Goal: Task Accomplishment & Management: Use online tool/utility

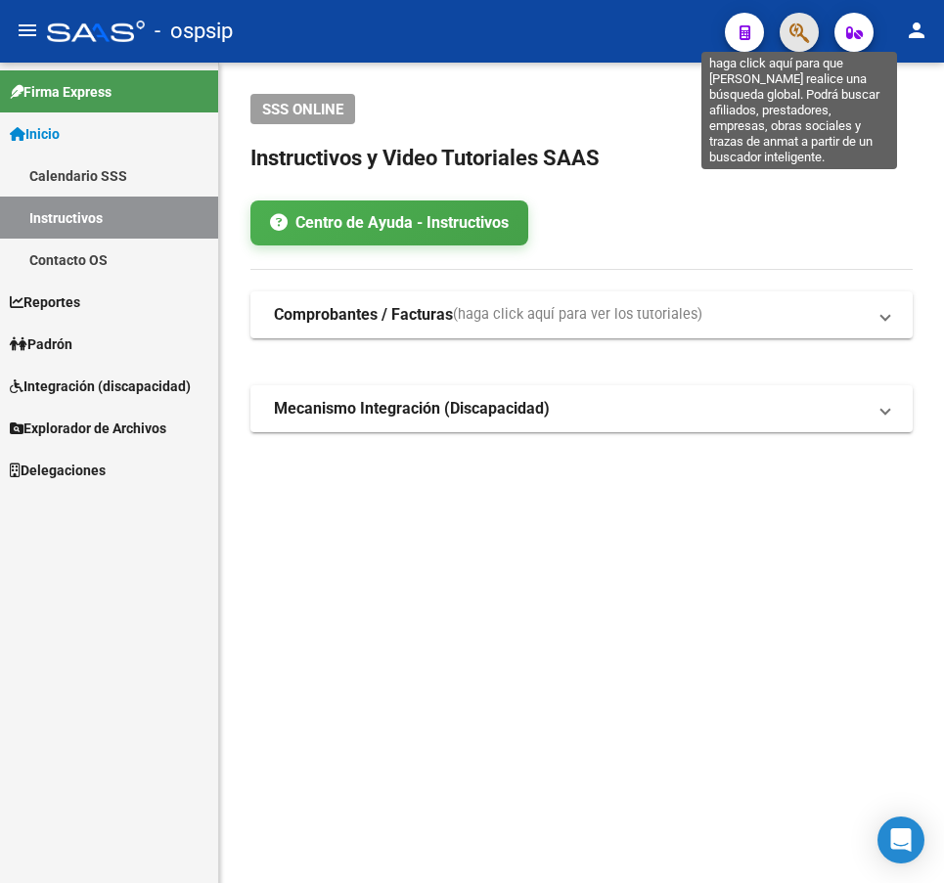
click at [793, 27] on icon "button" at bounding box center [799, 33] width 20 height 22
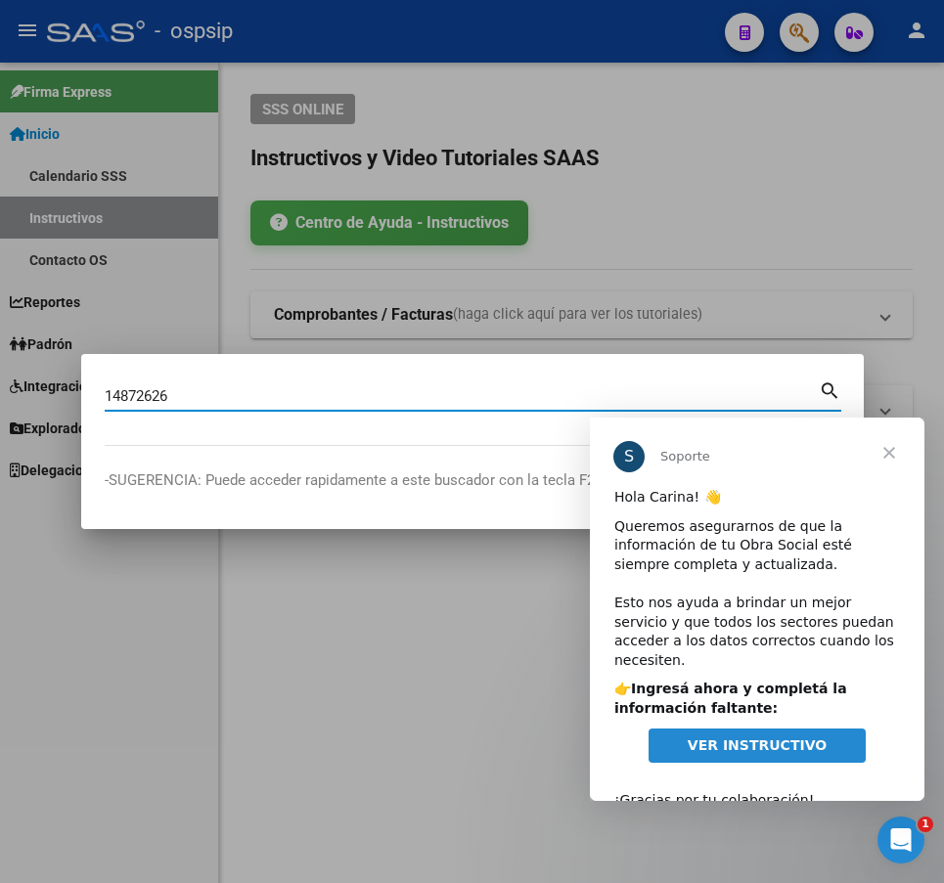
type input "14872626"
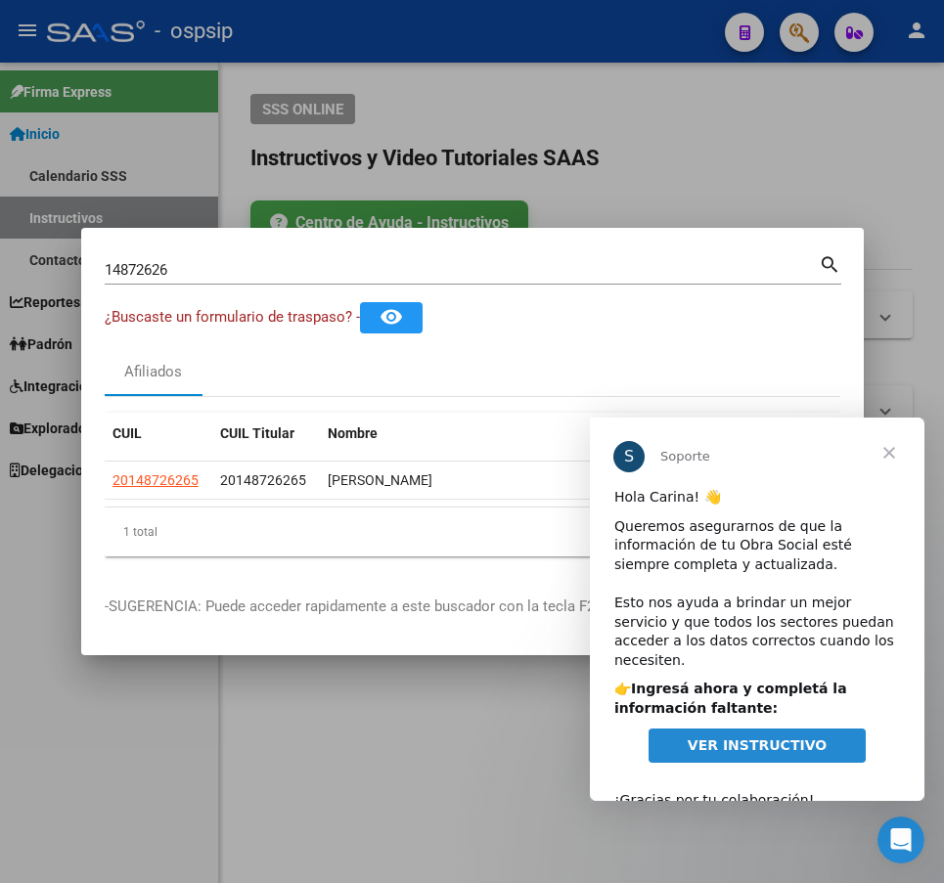
click at [878, 445] on span "Cerrar" at bounding box center [889, 453] width 70 height 70
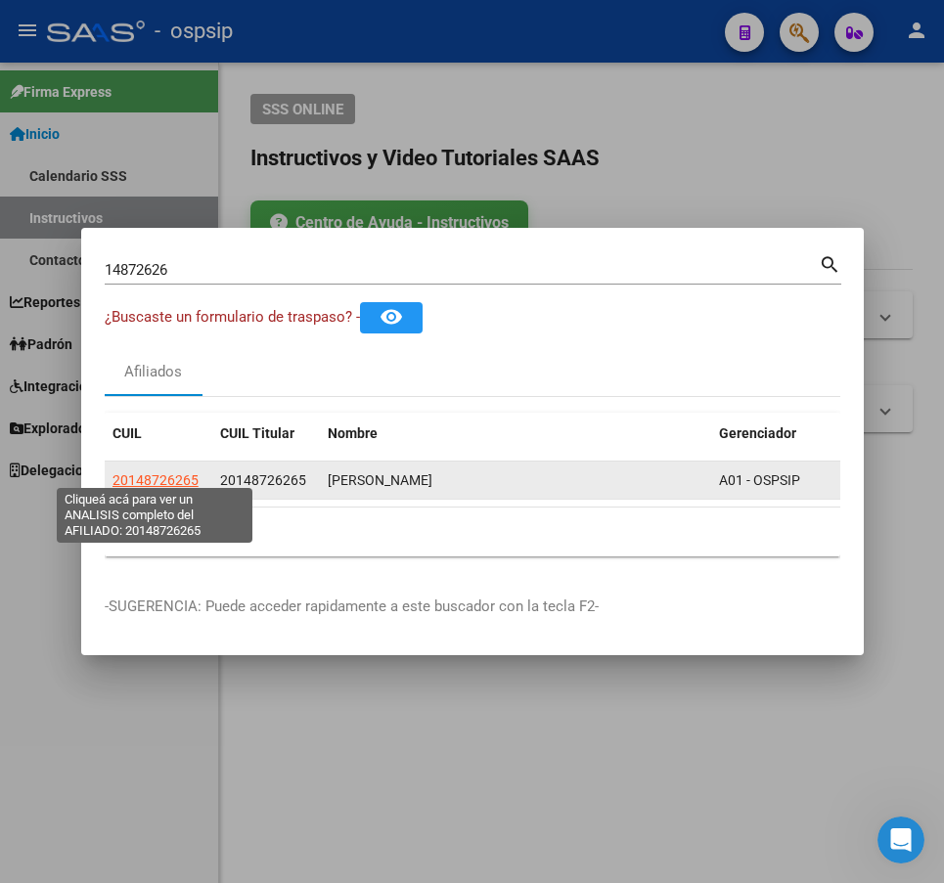
click at [167, 472] on span "20148726265" at bounding box center [155, 480] width 86 height 16
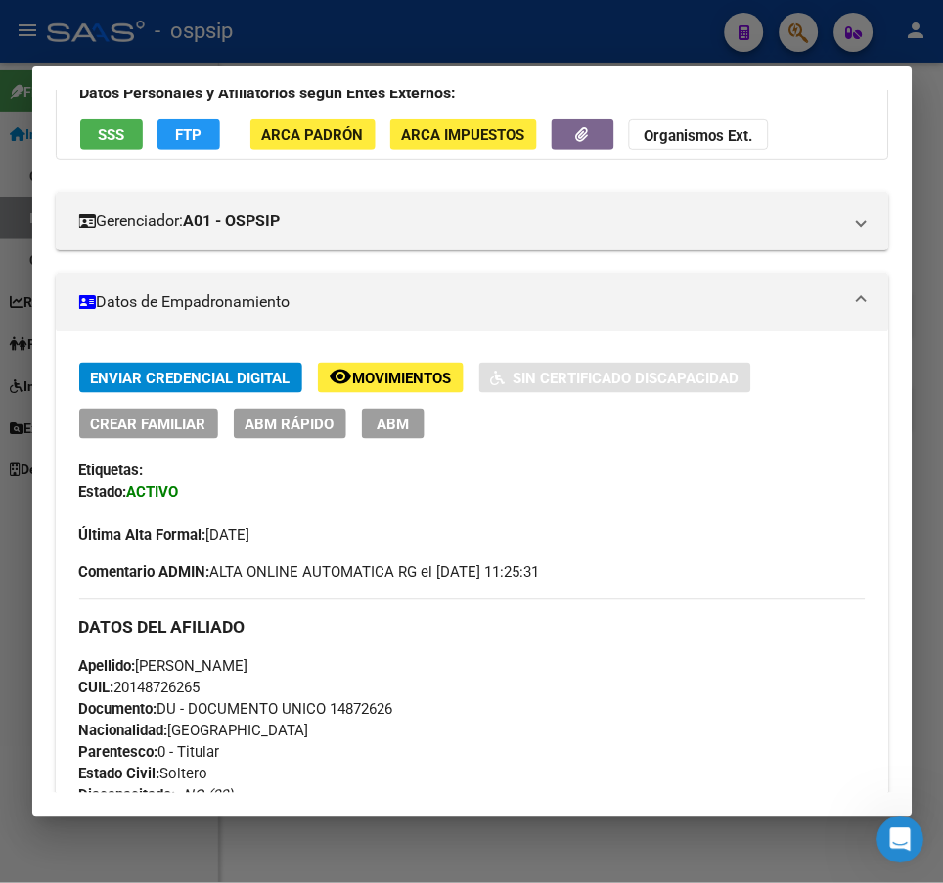
scroll to position [684, 0]
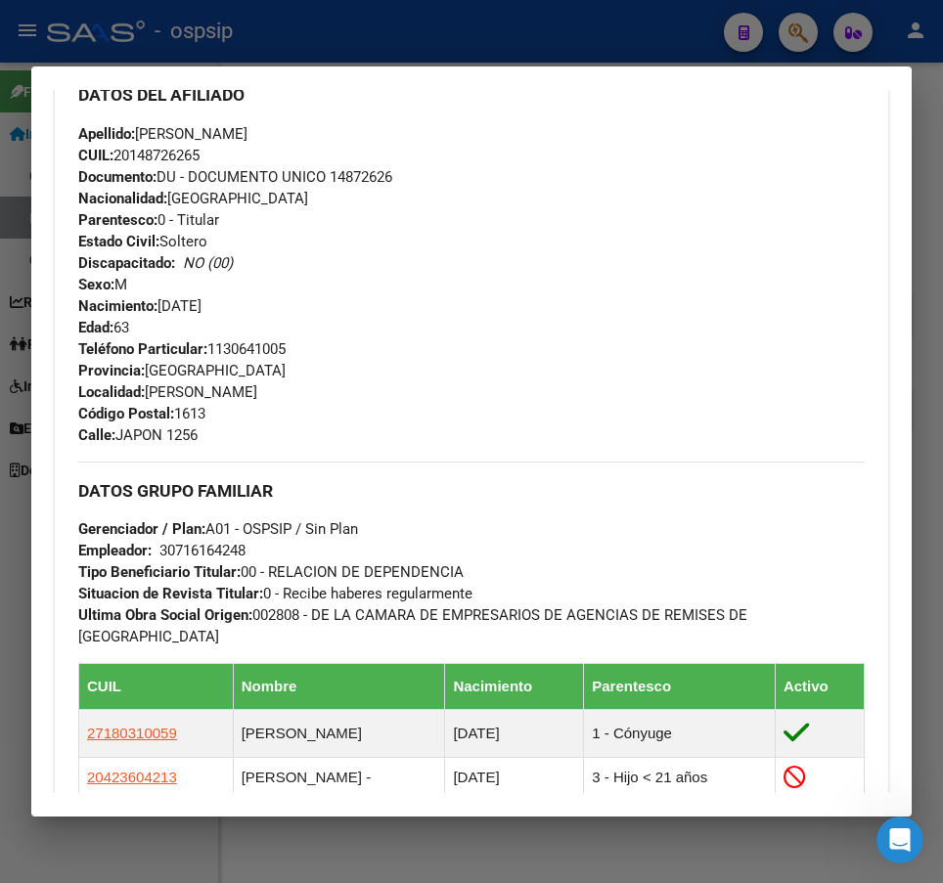
click at [534, 42] on div at bounding box center [471, 441] width 943 height 883
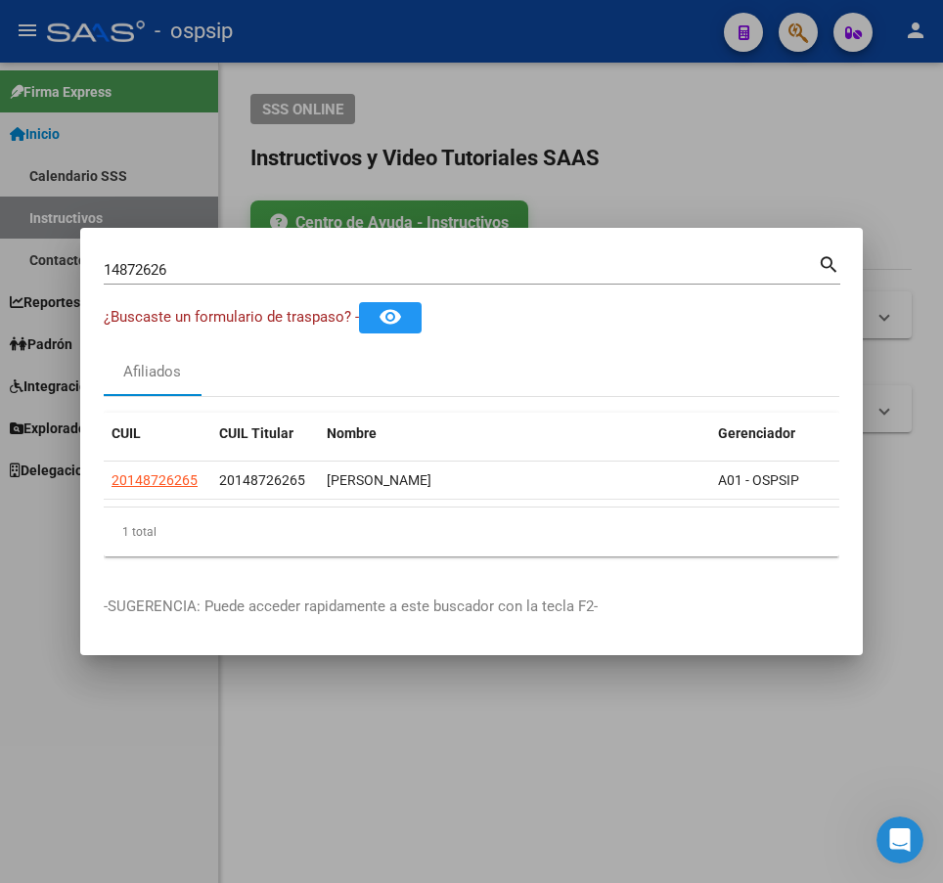
click at [534, 43] on div at bounding box center [471, 441] width 943 height 883
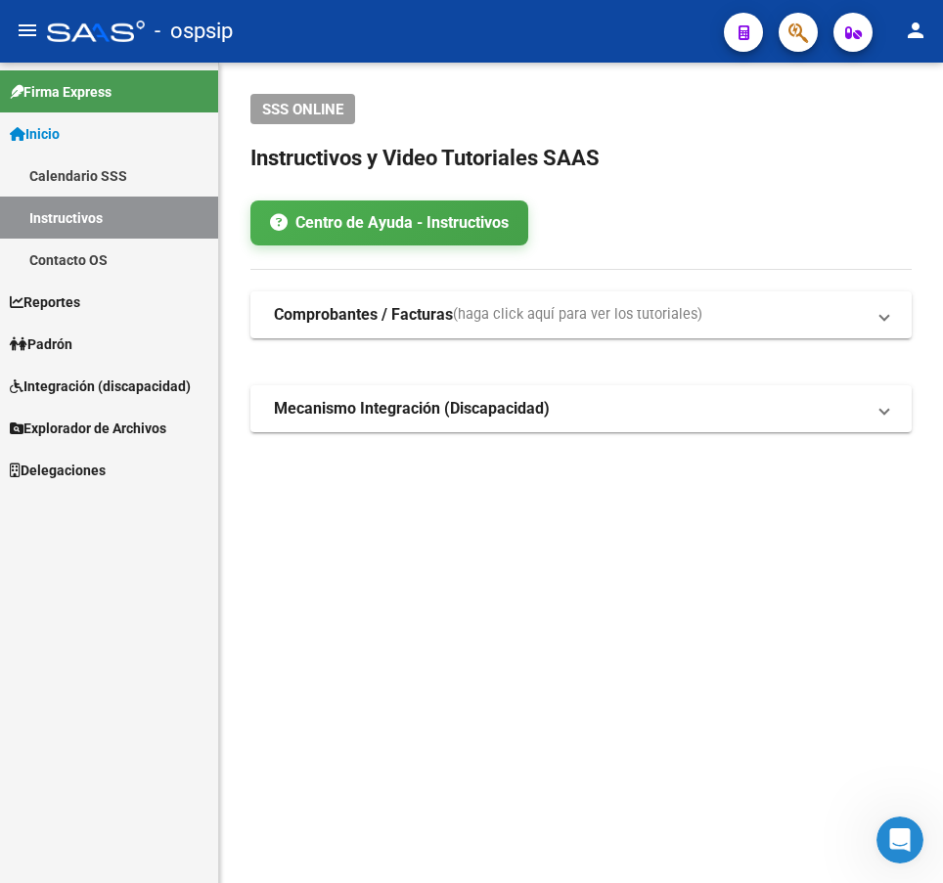
drag, startPoint x: 536, startPoint y: 43, endPoint x: 632, endPoint y: 88, distance: 105.9
click at [536, 44] on div "- ospsip" at bounding box center [377, 31] width 661 height 43
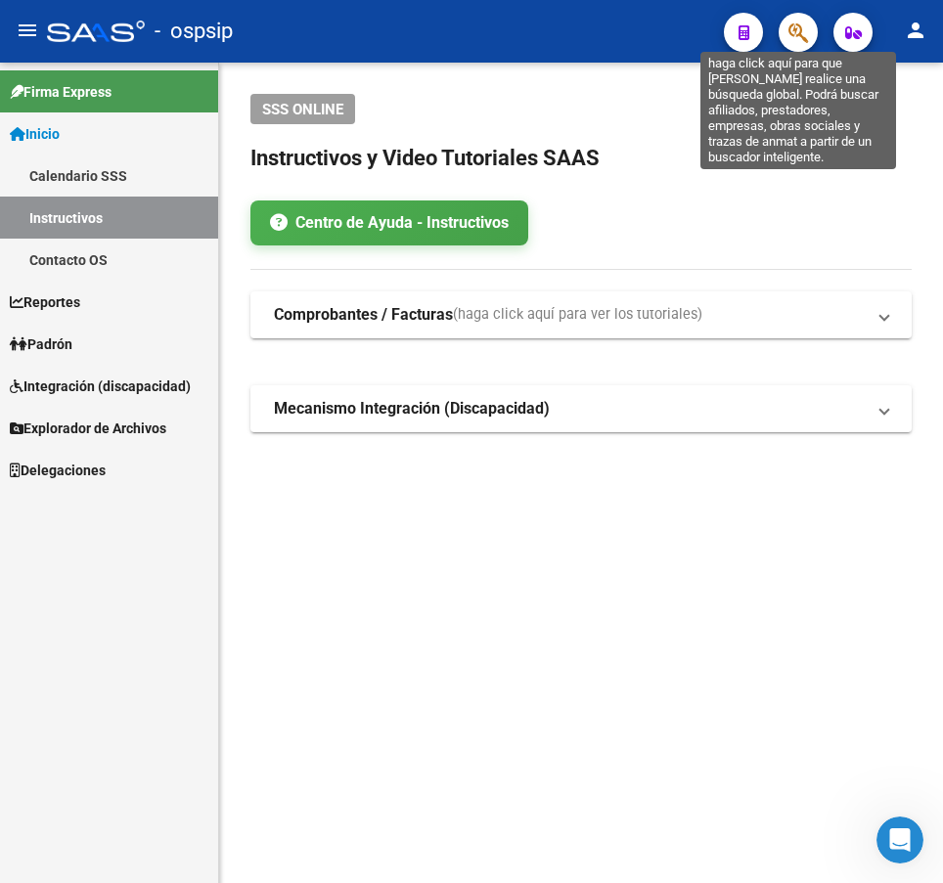
click at [797, 35] on icon "button" at bounding box center [798, 33] width 20 height 22
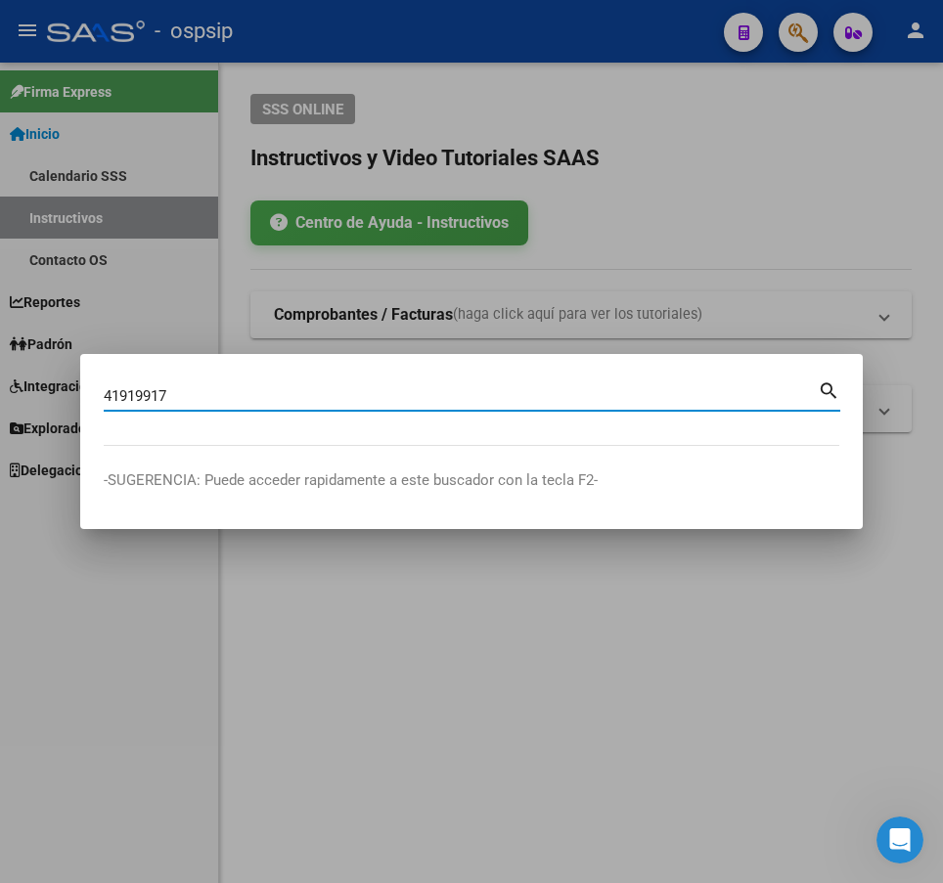
type input "41919917"
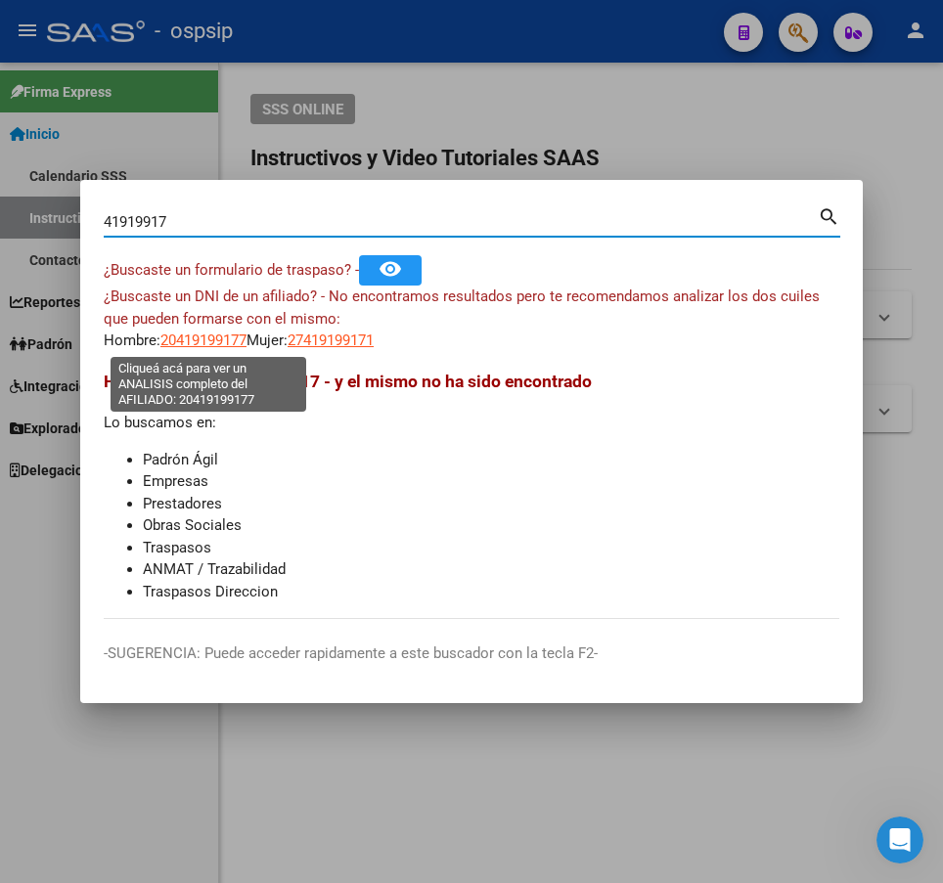
click at [203, 345] on span "20419199177" at bounding box center [203, 340] width 86 height 18
type textarea "20419199177"
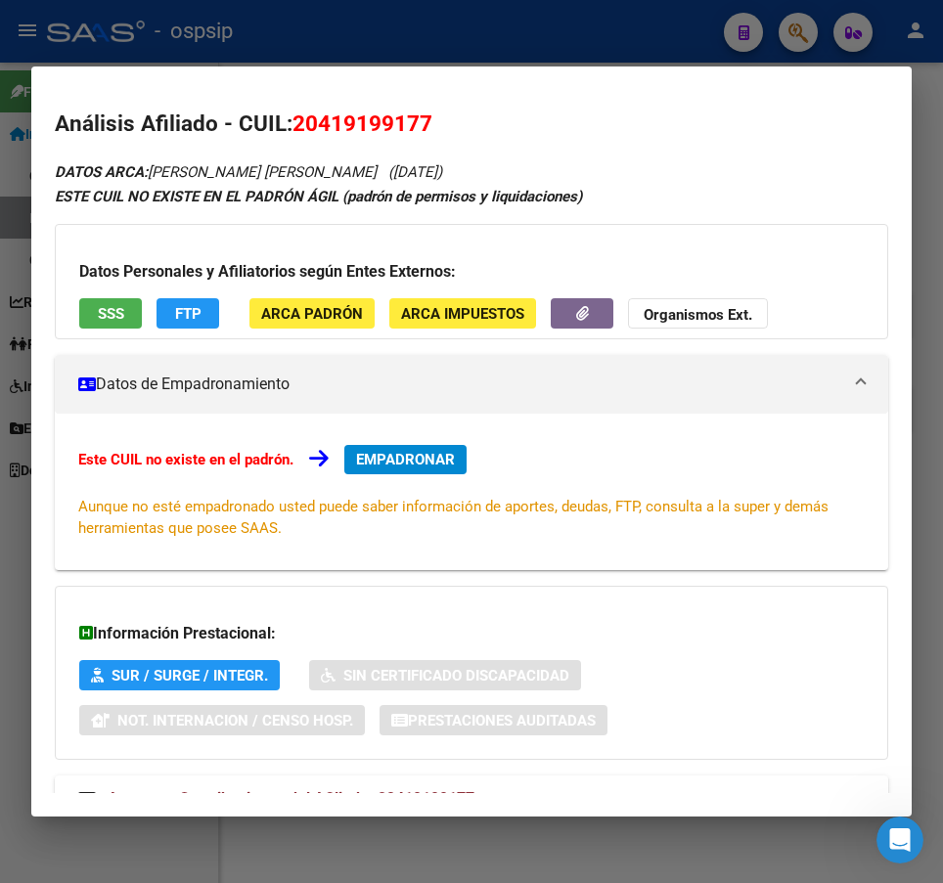
click at [548, 771] on div "DATOS ARCA: [PERSON_NAME] [PERSON_NAME] ([DATE]) ESTE CUIL NO EXISTE EN EL PADR…" at bounding box center [471, 501] width 833 height 684
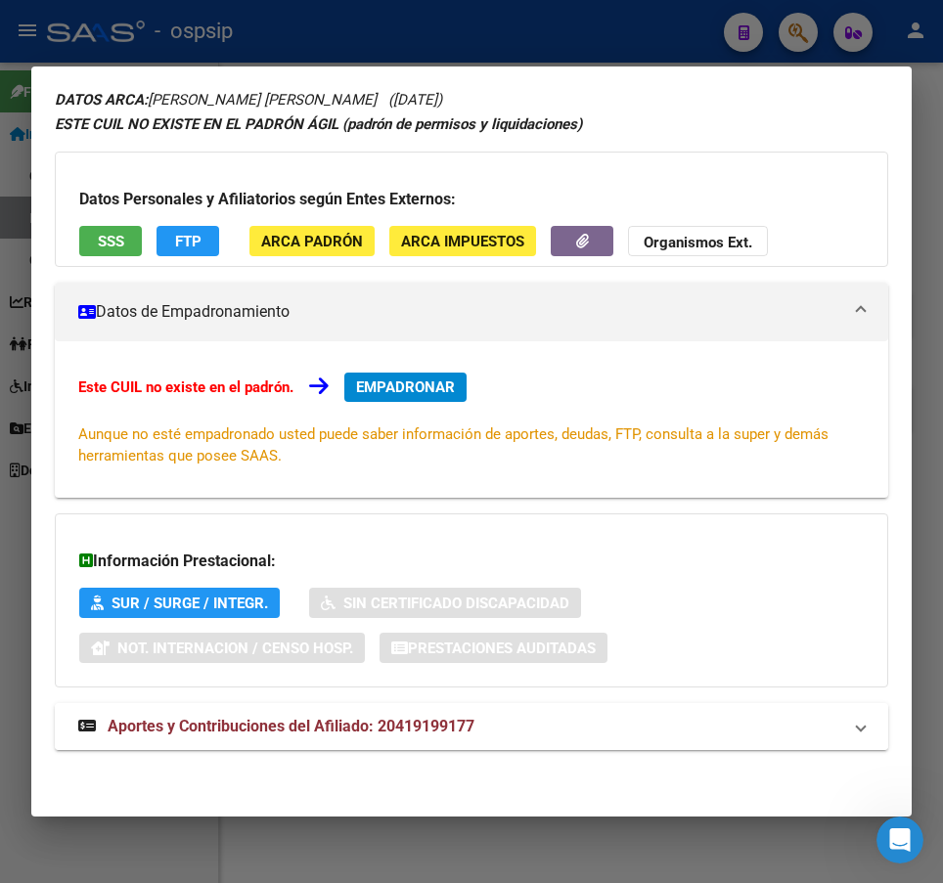
click at [554, 727] on mat-panel-title "Aportes y Contribuciones del Afiliado: 20419199177" at bounding box center [459, 726] width 763 height 23
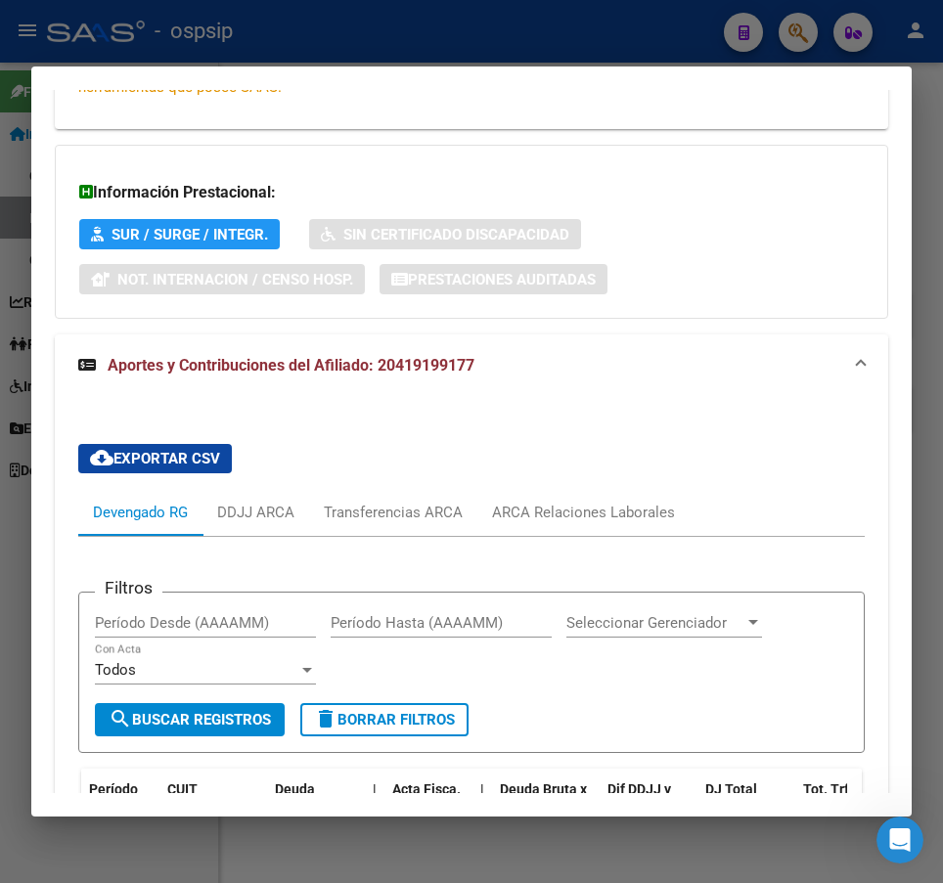
scroll to position [774, 0]
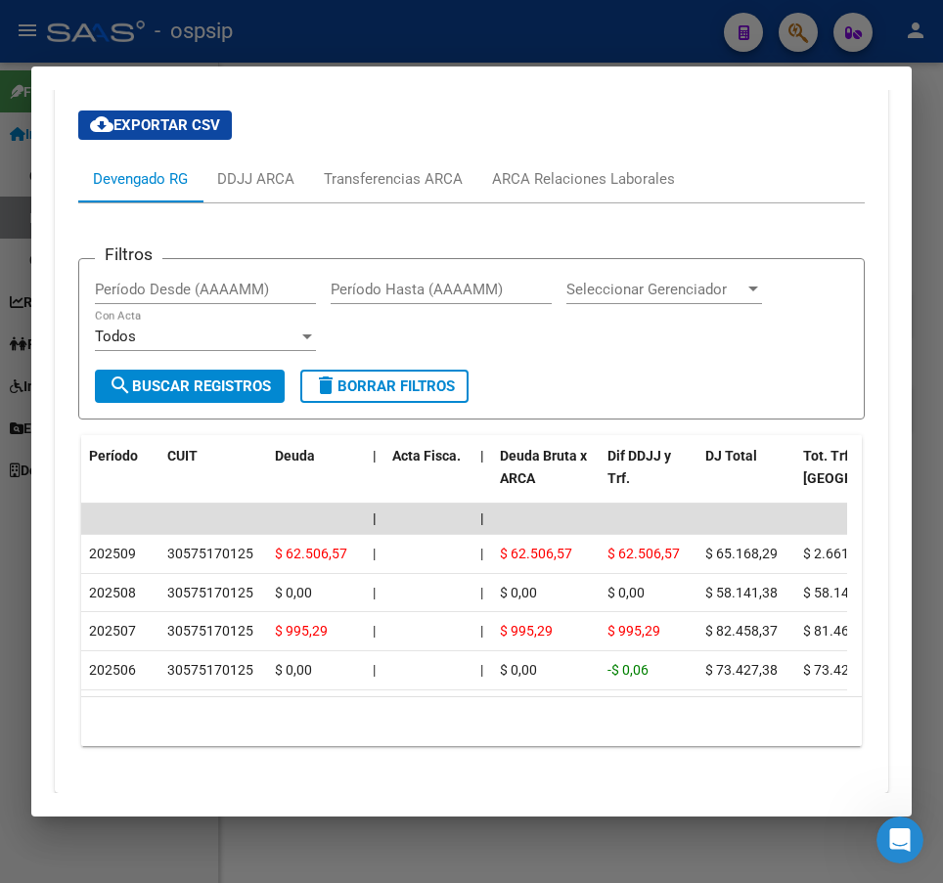
click at [524, 55] on div at bounding box center [471, 441] width 943 height 883
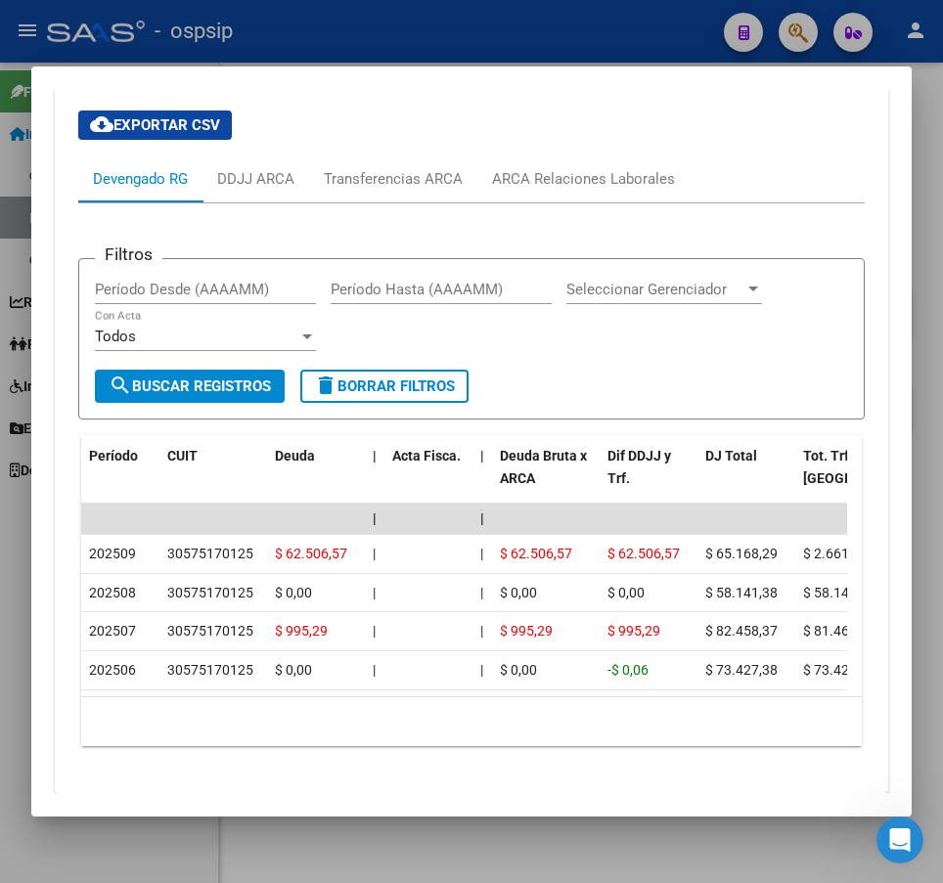
click at [524, 55] on div at bounding box center [471, 441] width 943 height 883
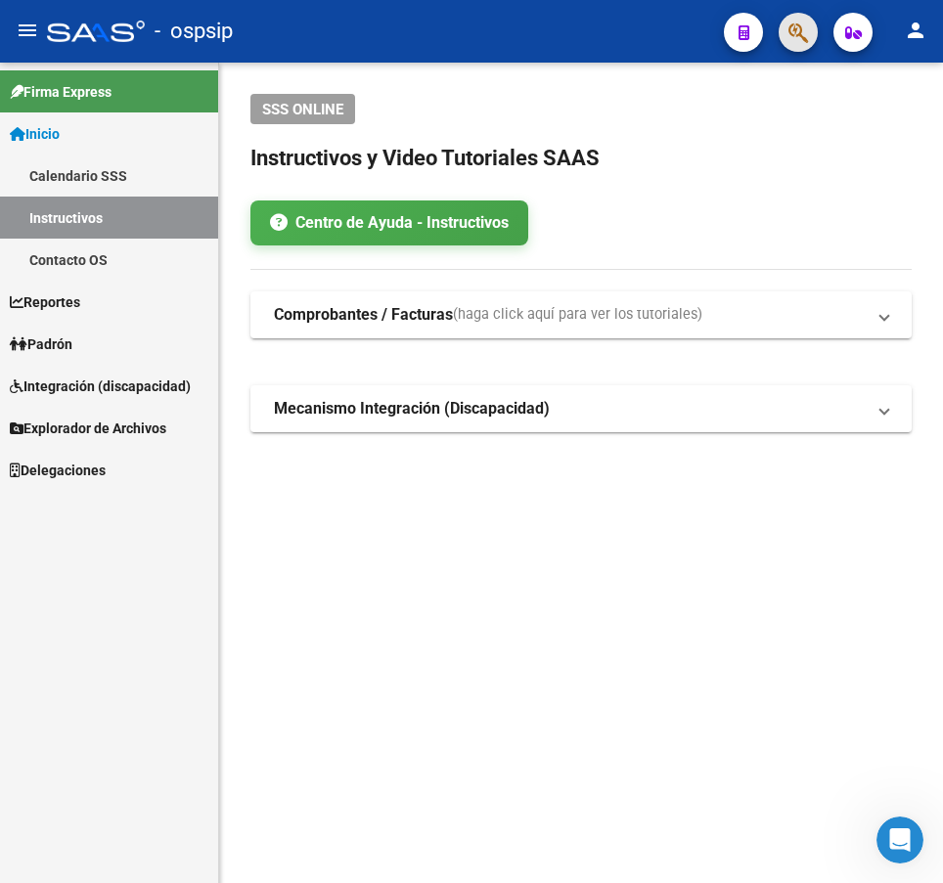
click at [787, 22] on button "button" at bounding box center [797, 32] width 39 height 39
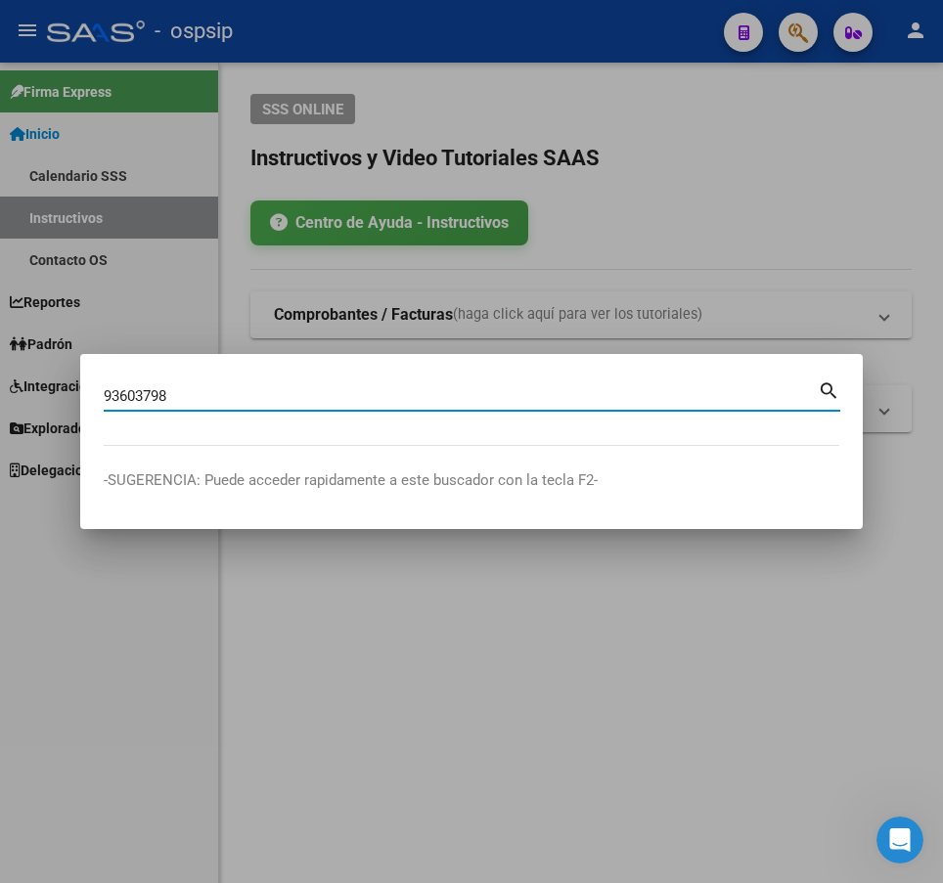
type input "93603798"
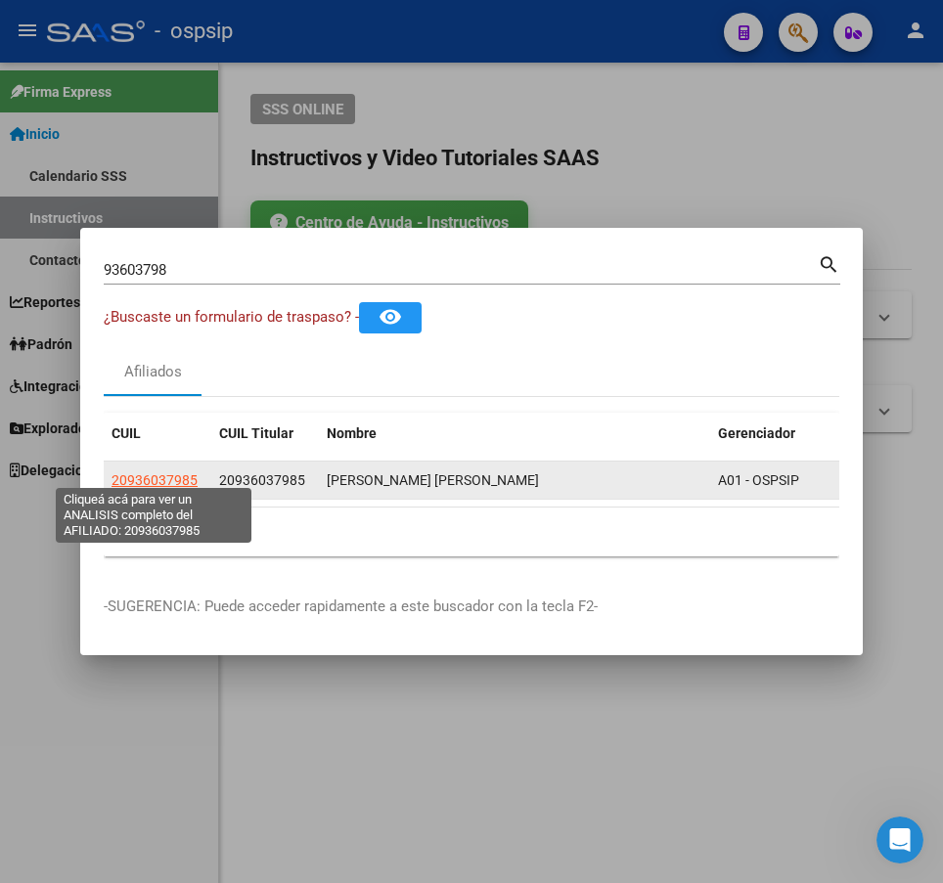
click at [158, 478] on span "20936037985" at bounding box center [154, 480] width 86 height 16
type textarea "20936037985"
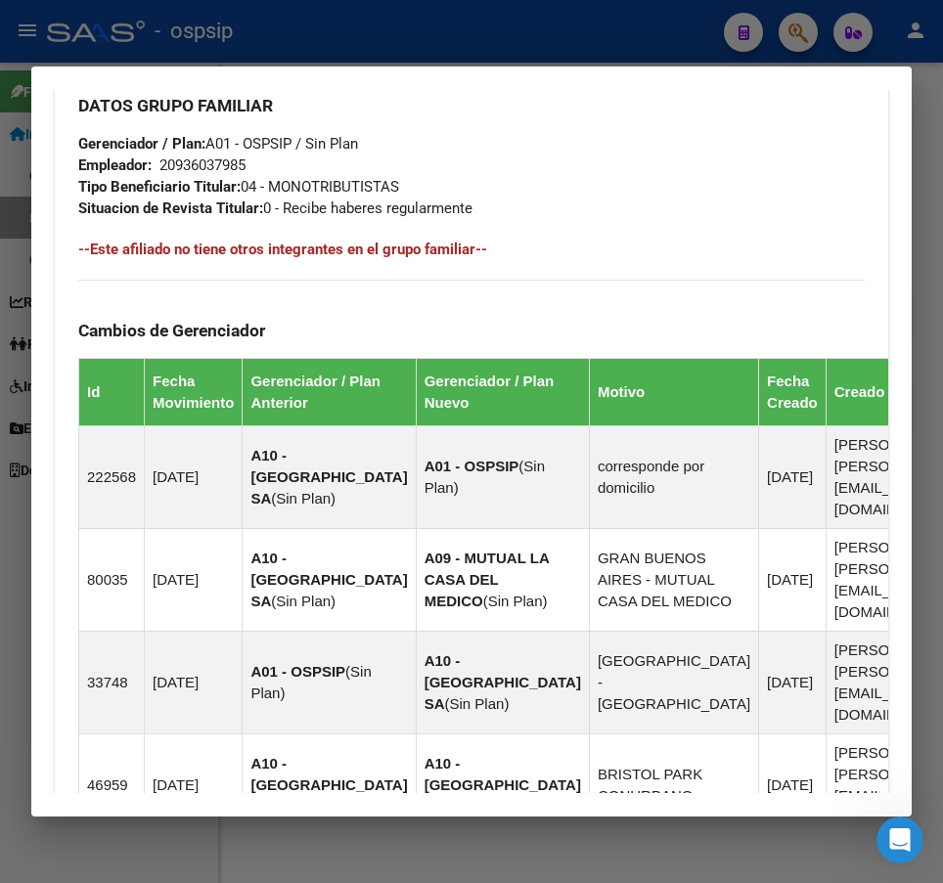
scroll to position [1582, 0]
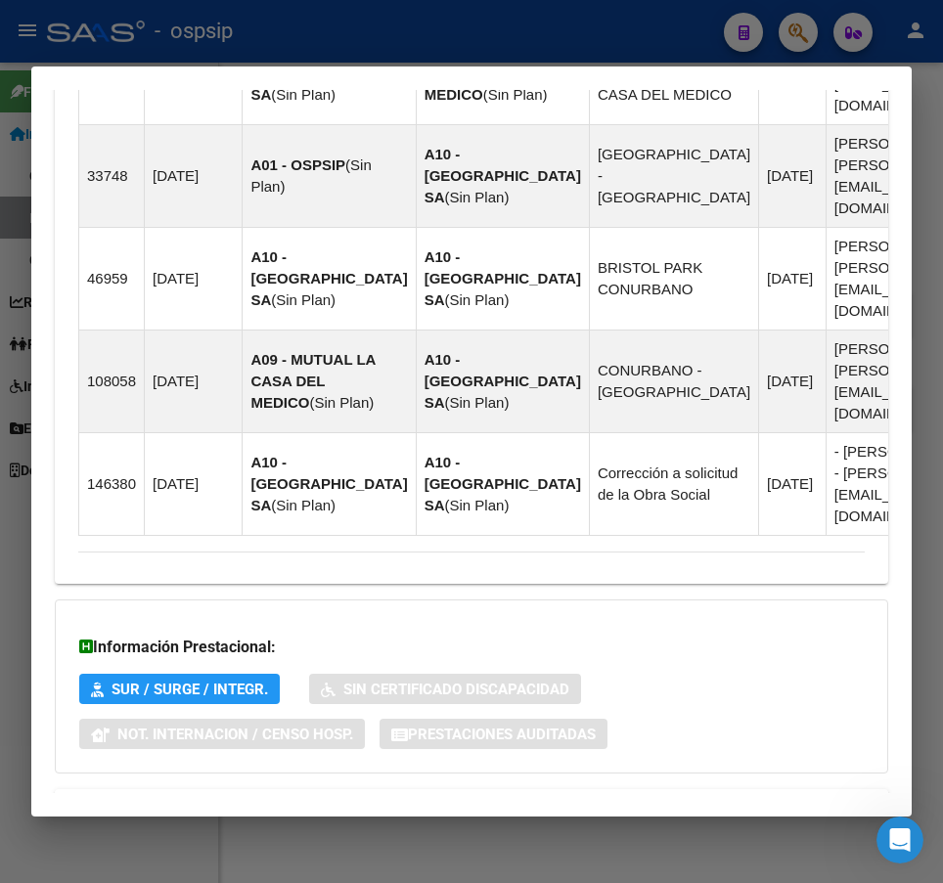
click at [697, 789] on mat-expansion-panel-header "Aportes y Contribuciones del Afiliado: 20936037985" at bounding box center [471, 812] width 833 height 47
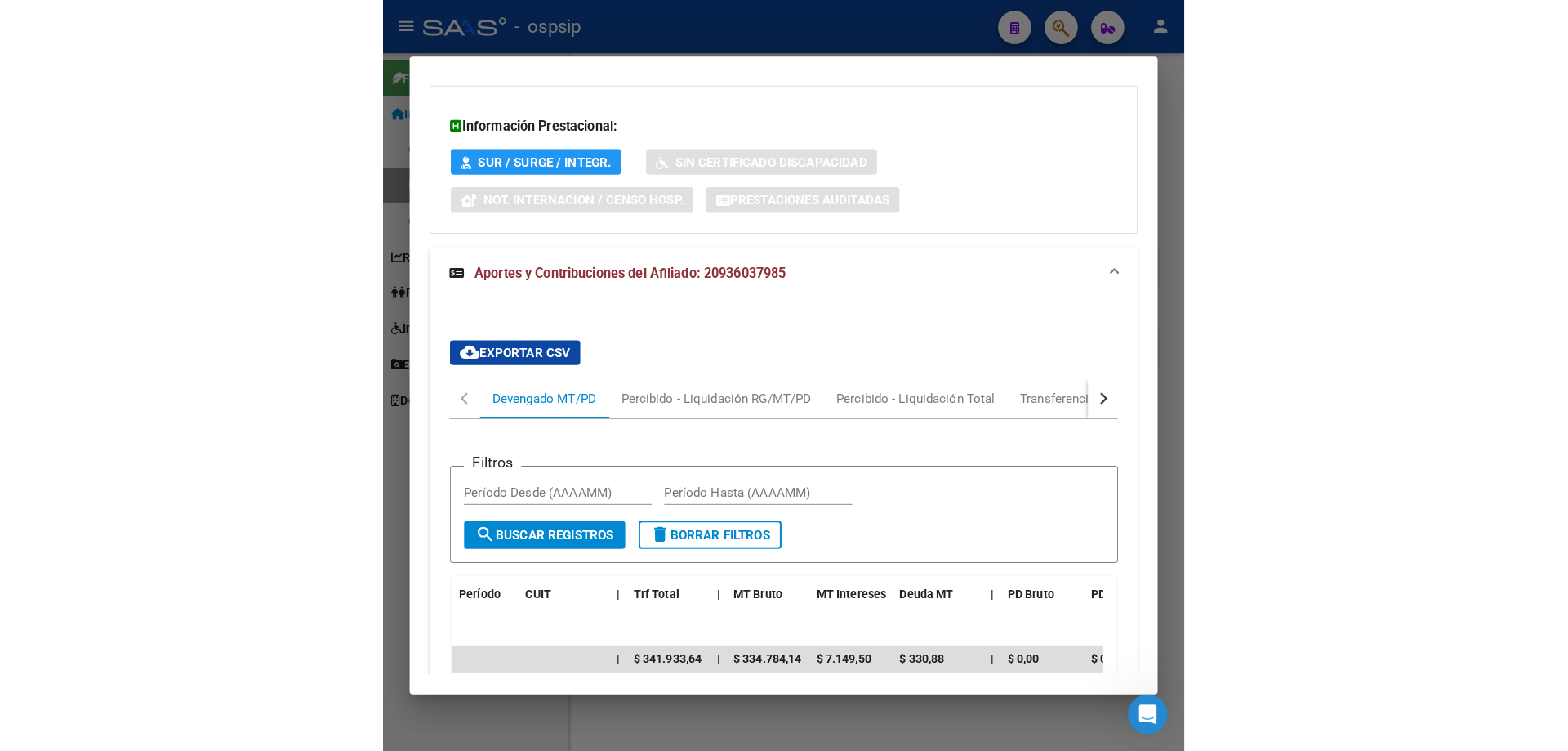
scroll to position [1821, 0]
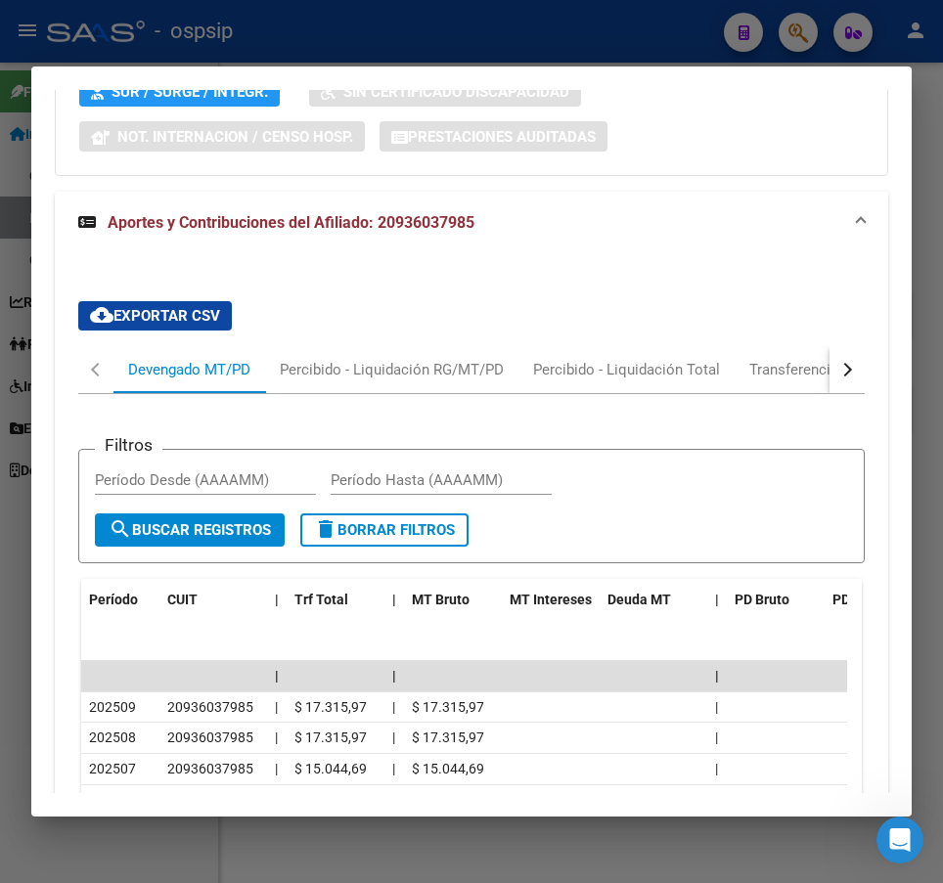
drag, startPoint x: 24, startPoint y: 25, endPoint x: 17, endPoint y: 15, distance: 13.3
click at [17, 15] on div at bounding box center [471, 441] width 943 height 883
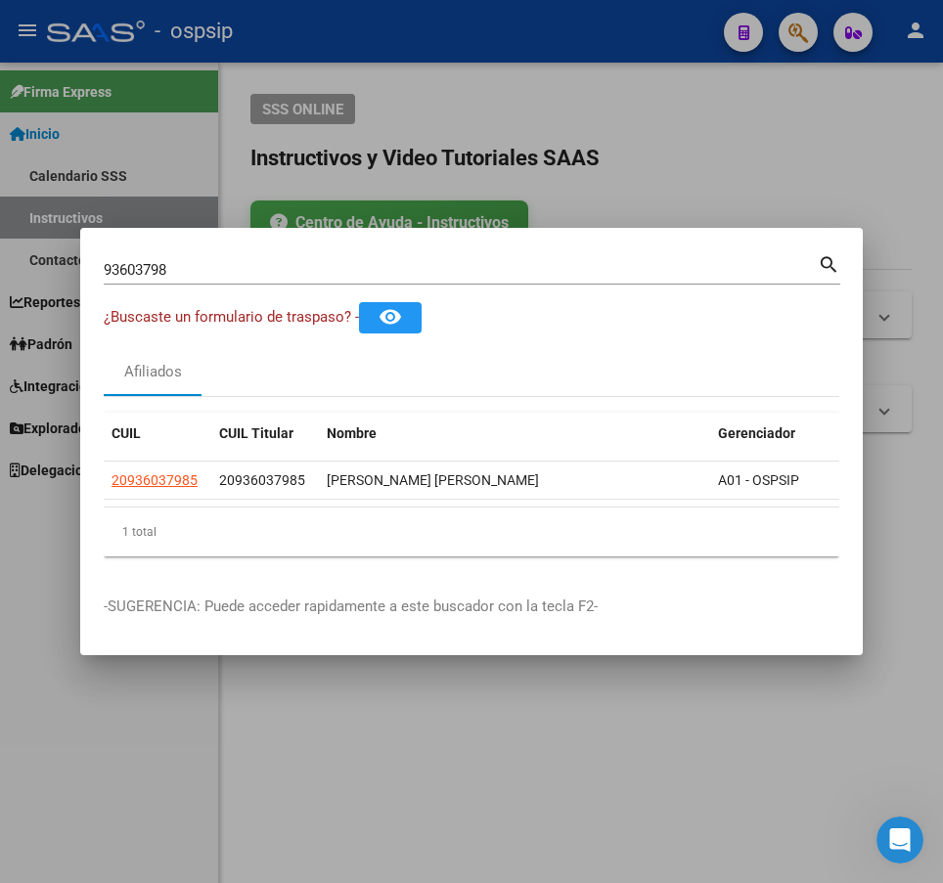
click at [472, 363] on div "Afiliados" at bounding box center [471, 372] width 735 height 47
click at [487, 744] on div at bounding box center [471, 441] width 943 height 883
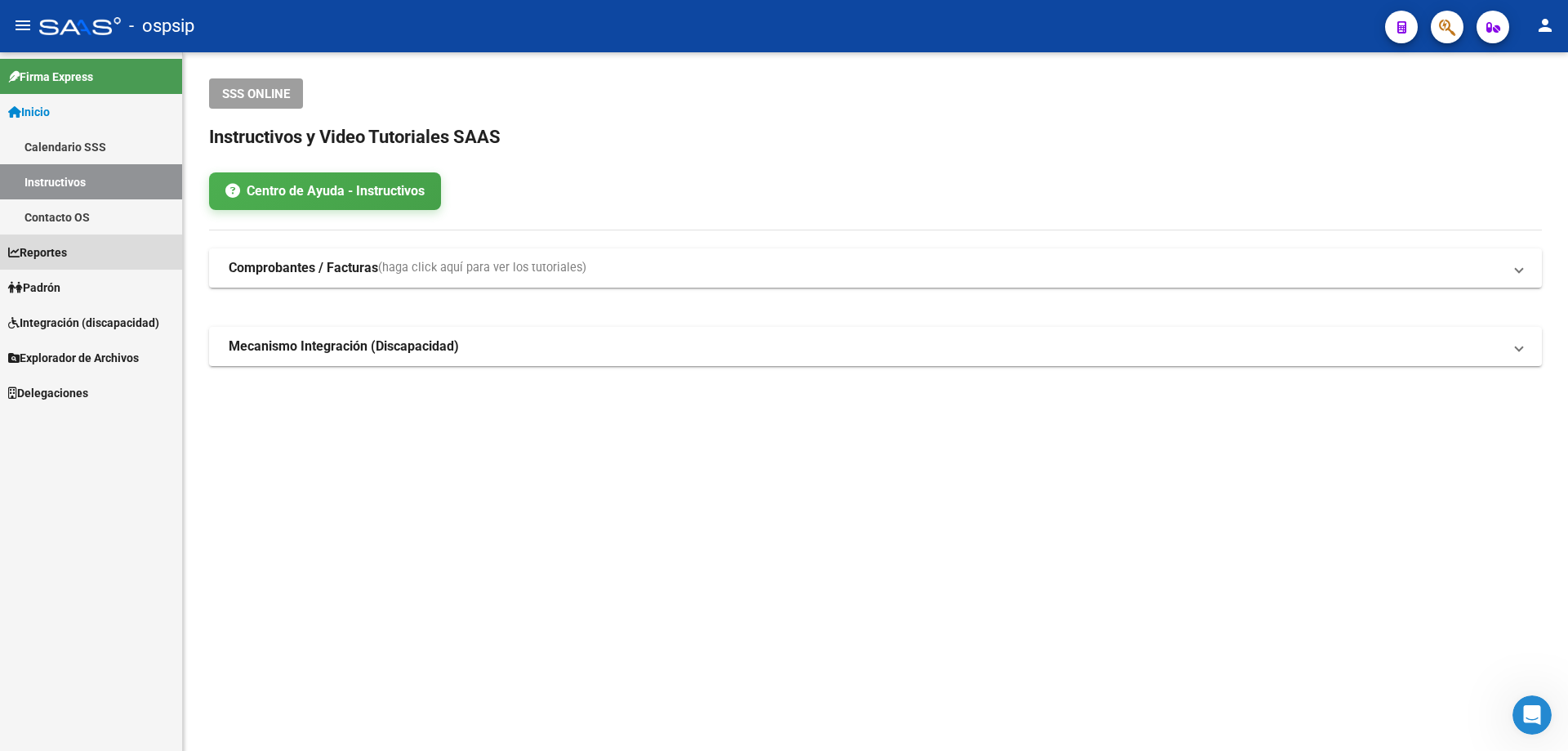
click at [86, 252] on link "Reportes" at bounding box center [91, 252] width 182 height 35
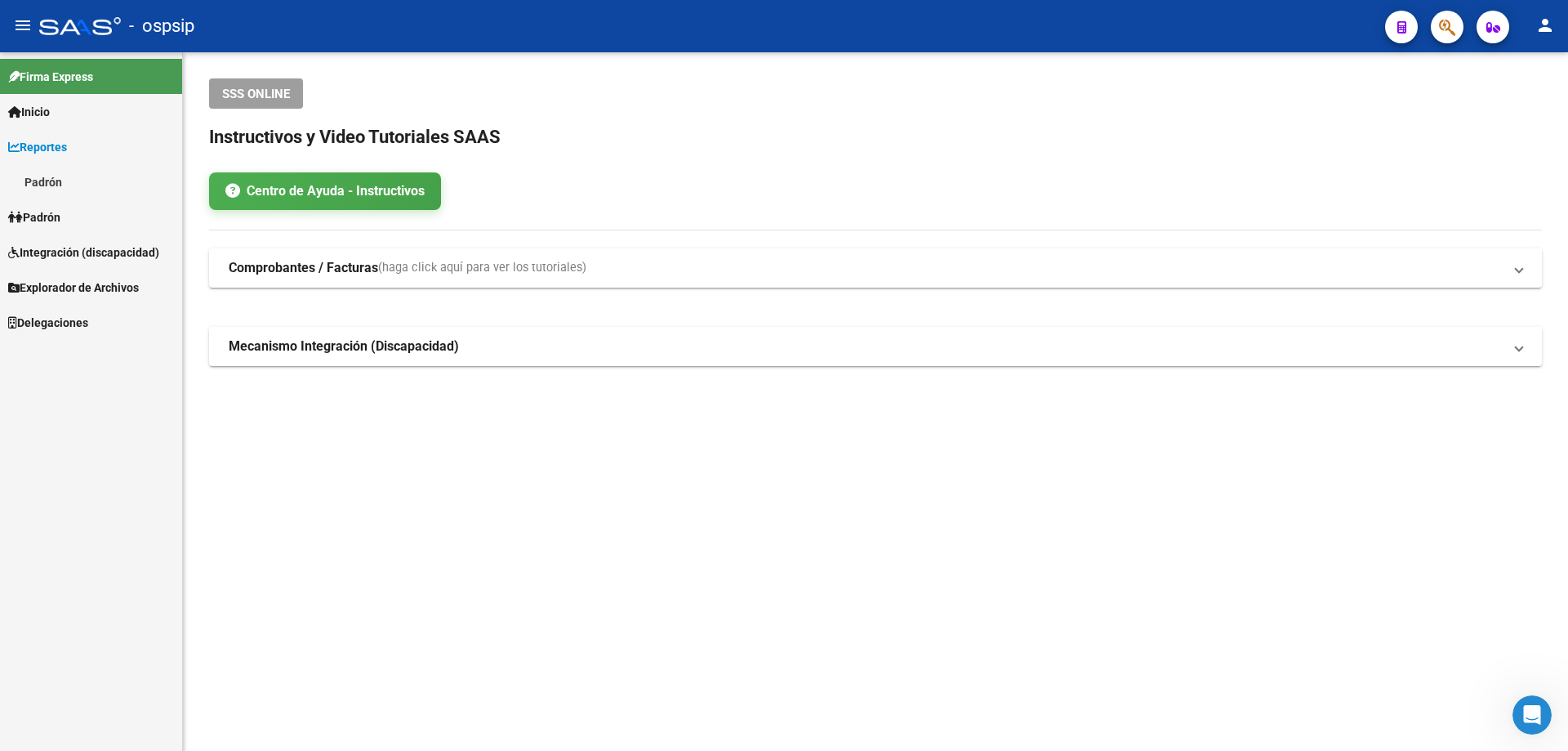
click at [85, 226] on link "Padrón" at bounding box center [91, 217] width 182 height 35
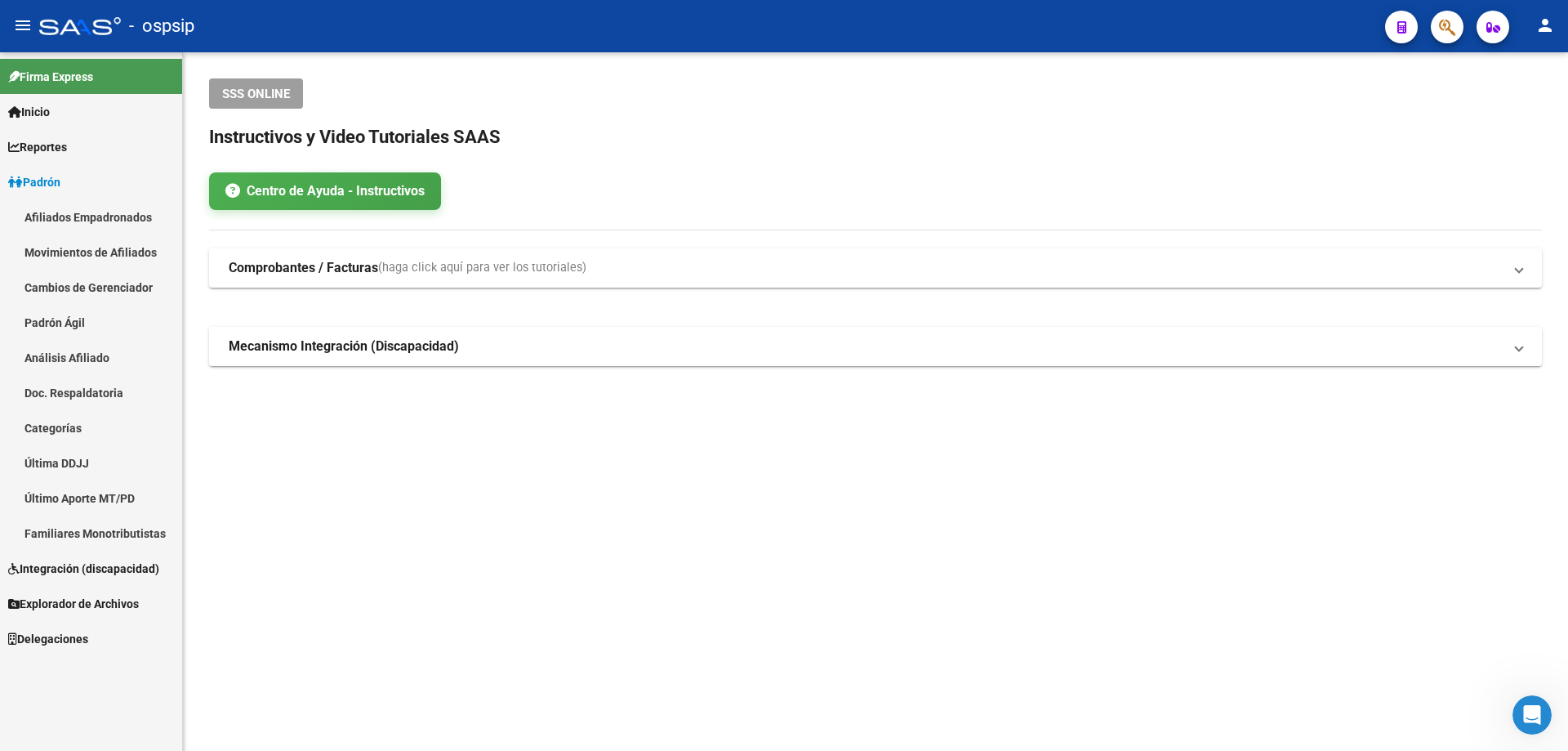
click at [85, 226] on link "Afiliados Empadronados" at bounding box center [91, 217] width 182 height 35
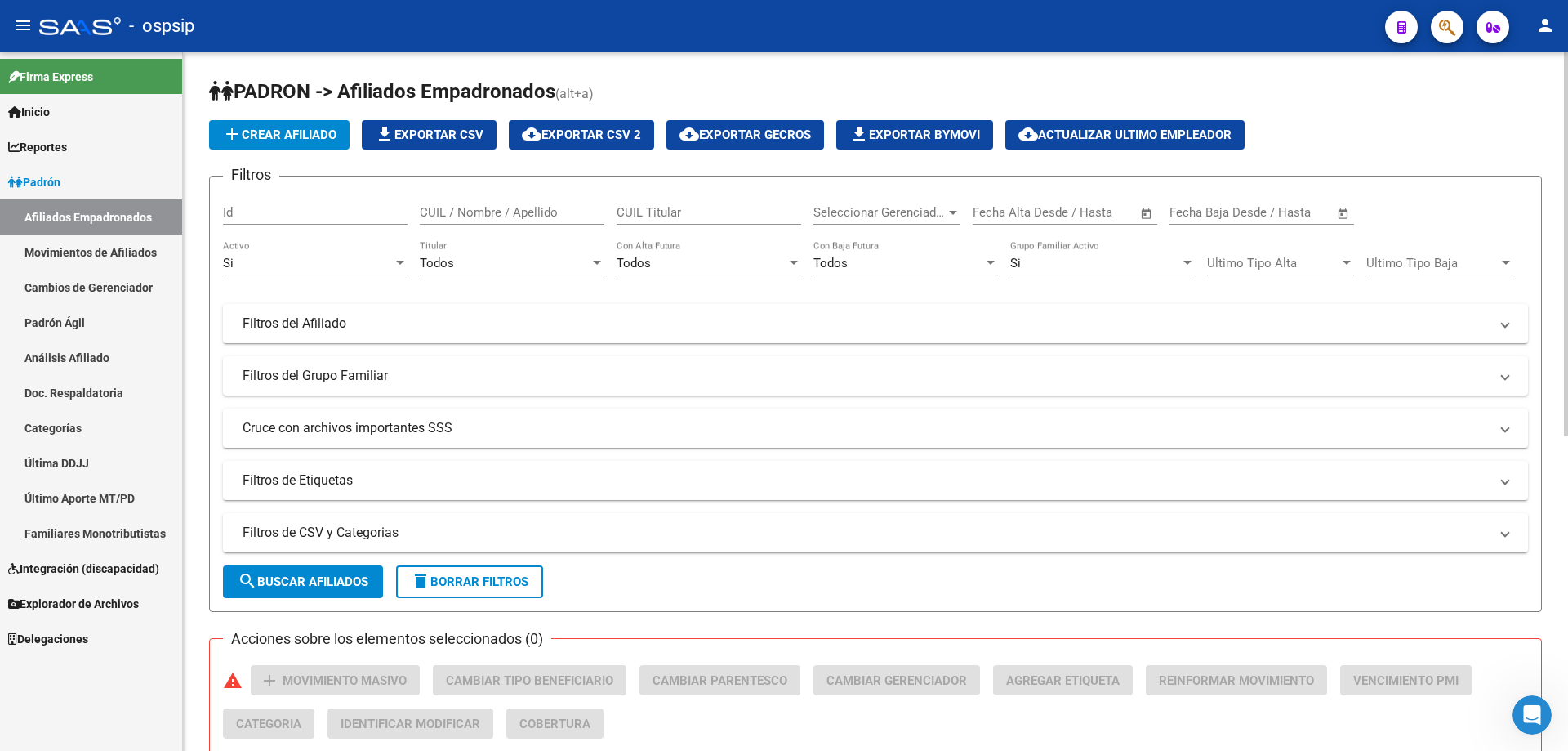
click at [720, 277] on div "Todos Con Alta Futura" at bounding box center [708, 265] width 185 height 51
click at [718, 271] on div "Todos Con Alta Futura" at bounding box center [708, 257] width 185 height 35
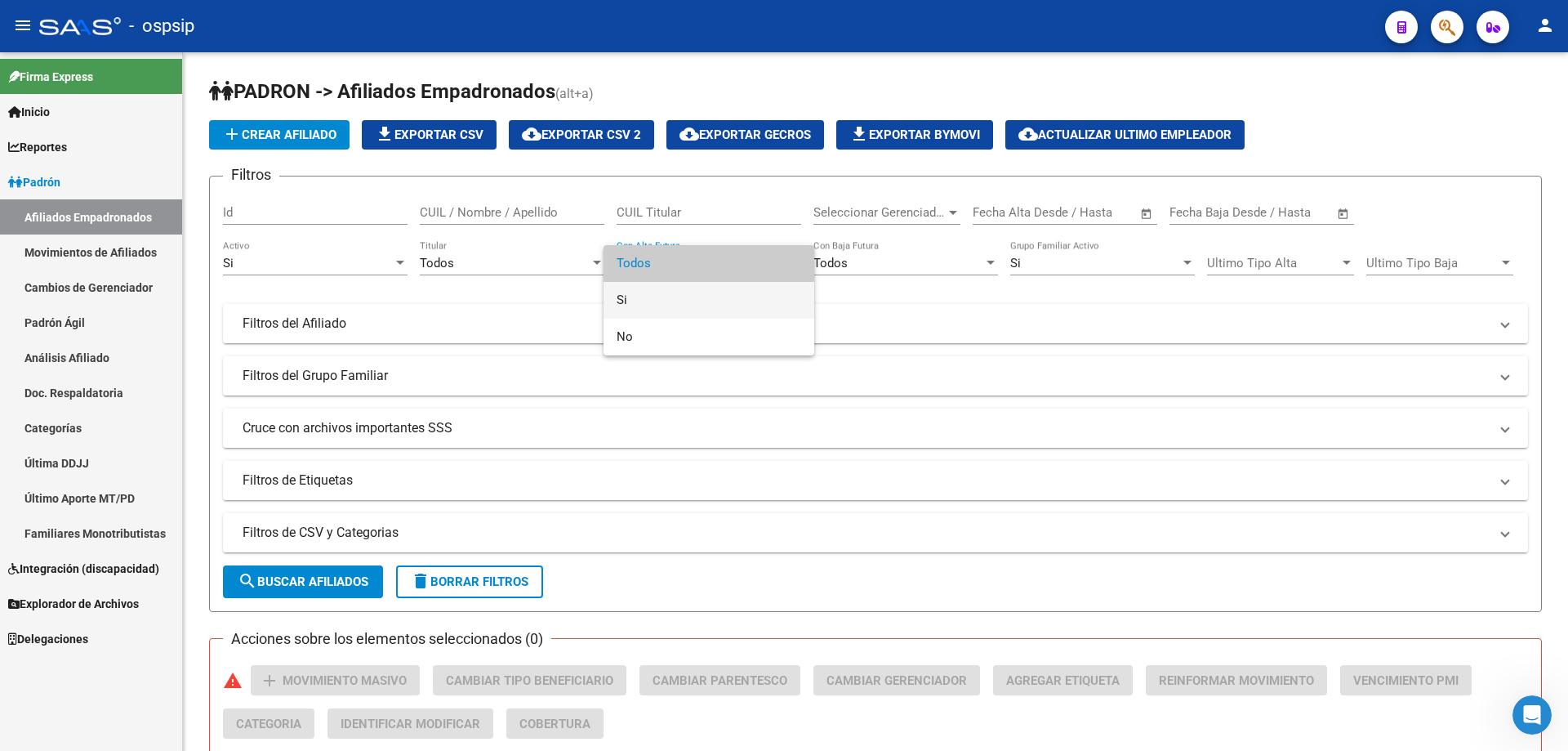
click at [712, 293] on span "Si" at bounding box center [708, 300] width 185 height 37
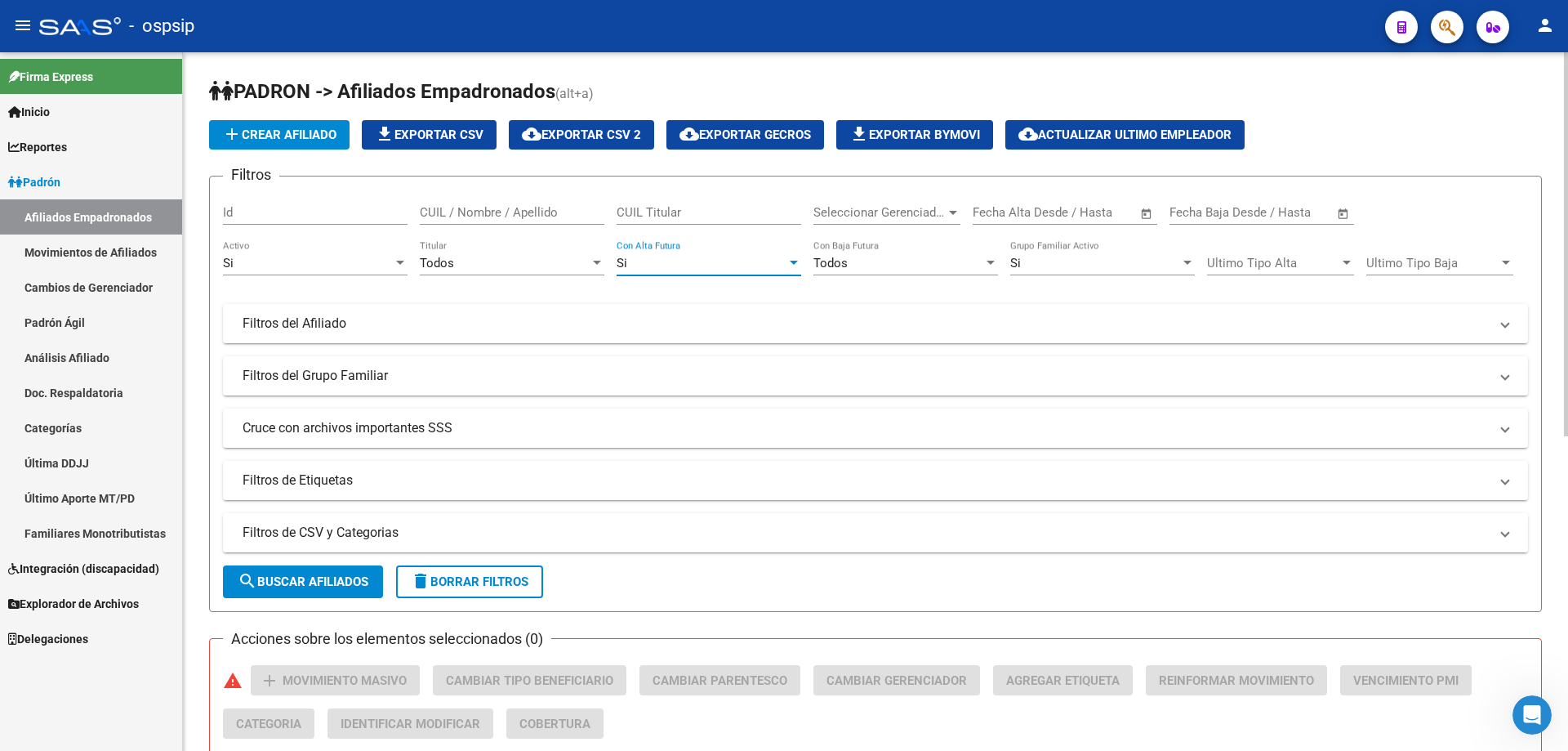
click at [579, 542] on mat-expansion-panel-header "Filtros de CSV y Categorias" at bounding box center [875, 532] width 1306 height 39
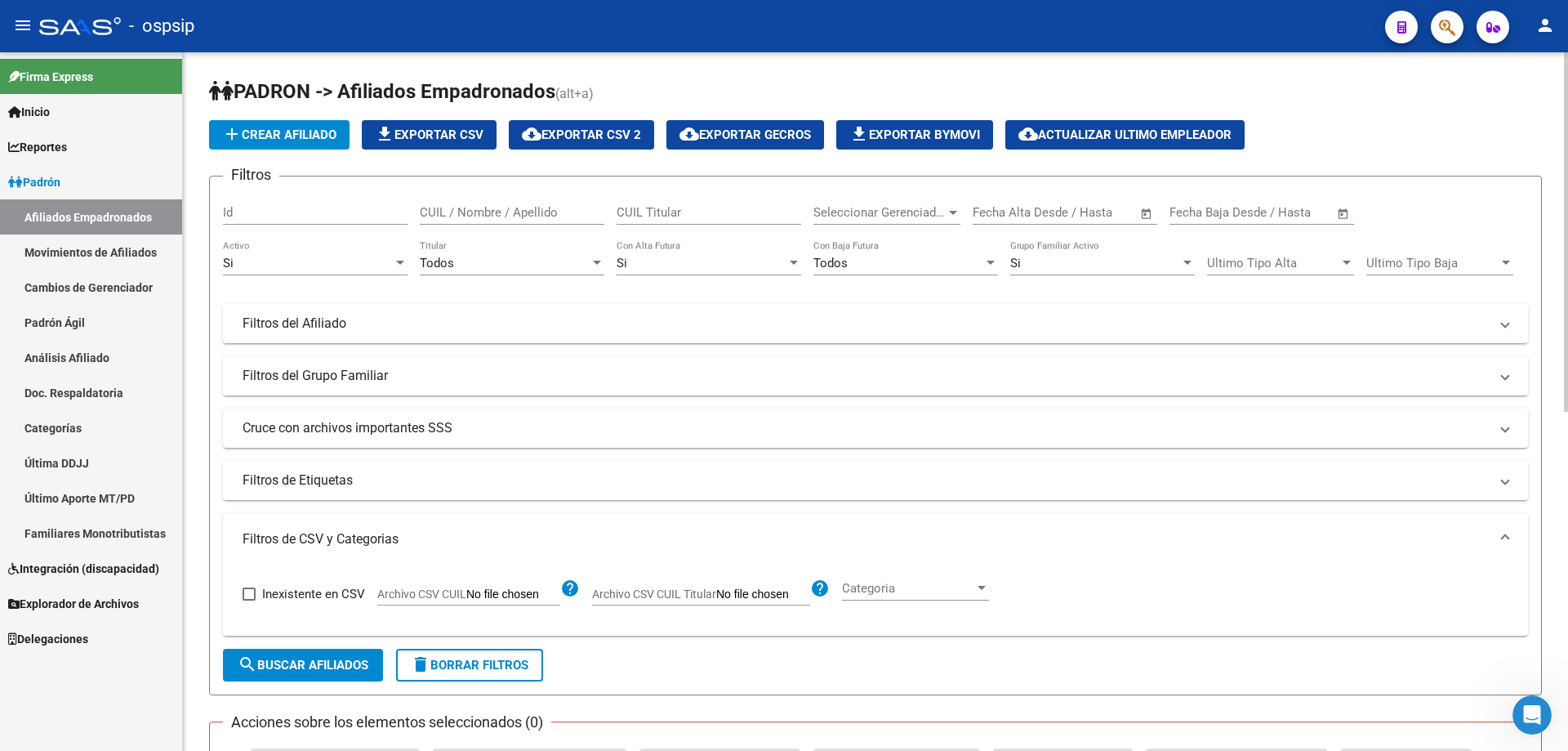
click at [683, 595] on span "Archivo CSV CUIL Titular" at bounding box center [654, 594] width 124 height 13
click at [717, 595] on input "Archivo CSV CUIL Titular" at bounding box center [764, 595] width 94 height 15
type input "C:\fakepath\bajas definitivas.xlsx"
